Goal: Book appointment/travel/reservation

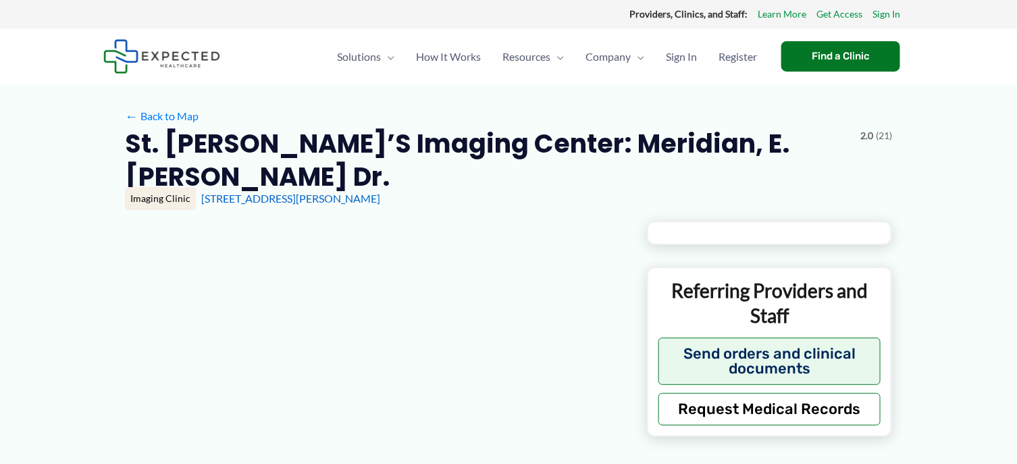
type input "**********"
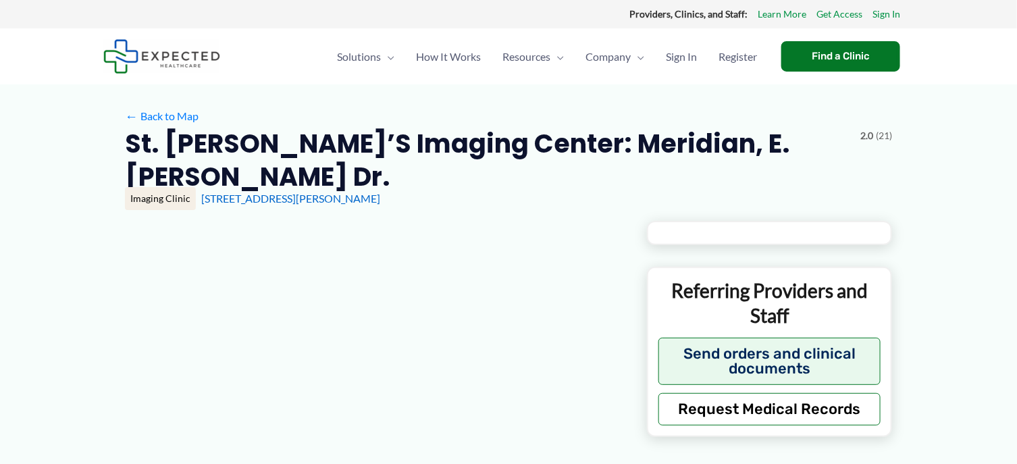
type input "**********"
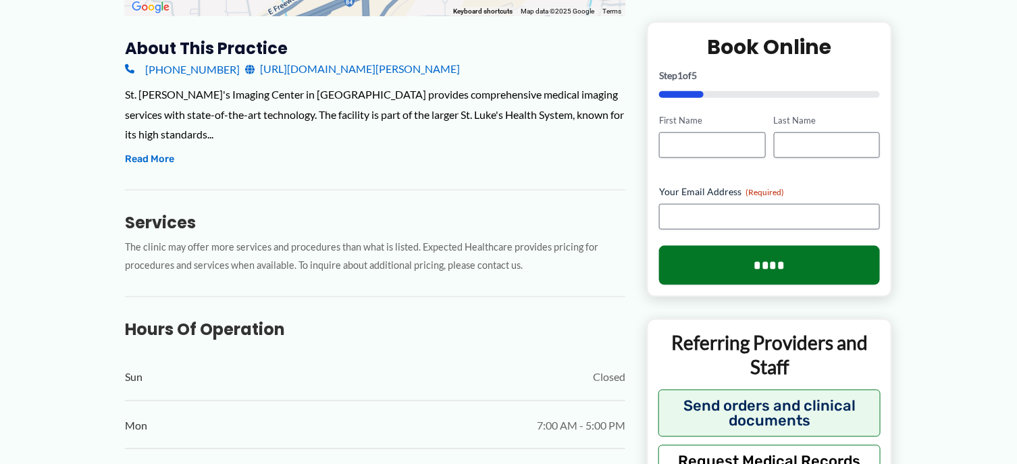
scroll to position [477, 0]
